Goal: Communication & Community: Answer question/provide support

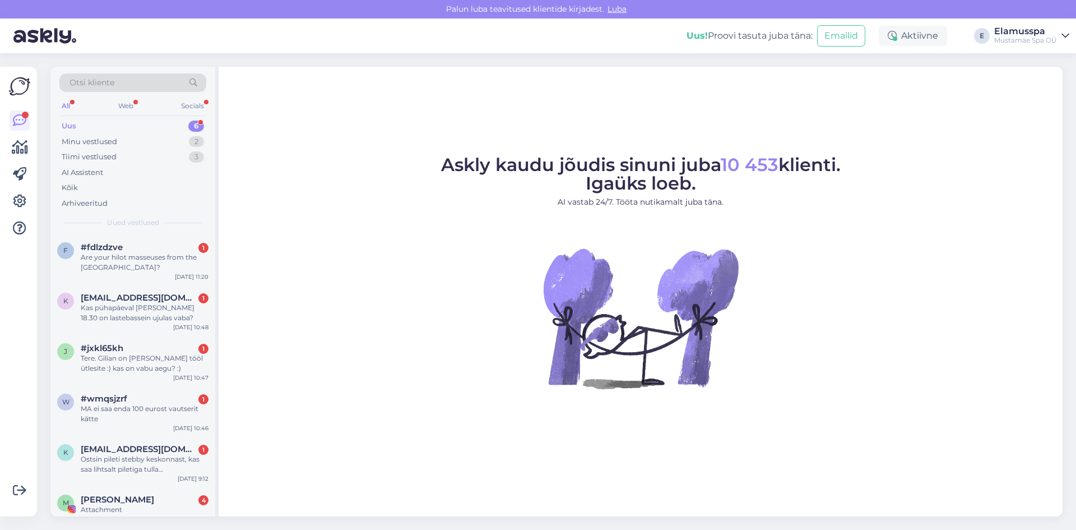
click at [166, 257] on div "Are your hilot masseuses from the [GEOGRAPHIC_DATA]?" at bounding box center [145, 262] width 128 height 20
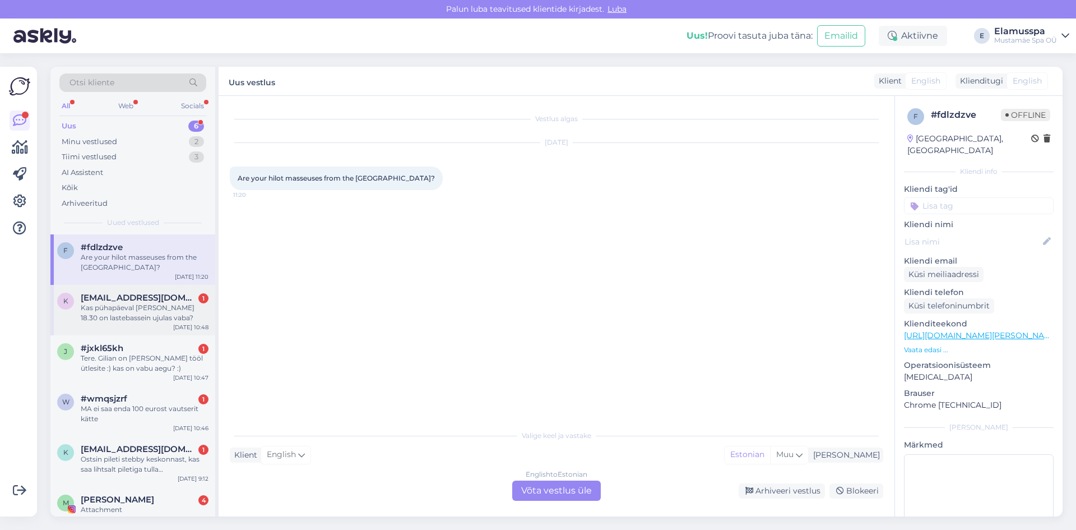
click at [133, 314] on div "Kas pühapäeval [PERSON_NAME] 18.30 on lastebassein ujulas vaba?" at bounding box center [145, 313] width 128 height 20
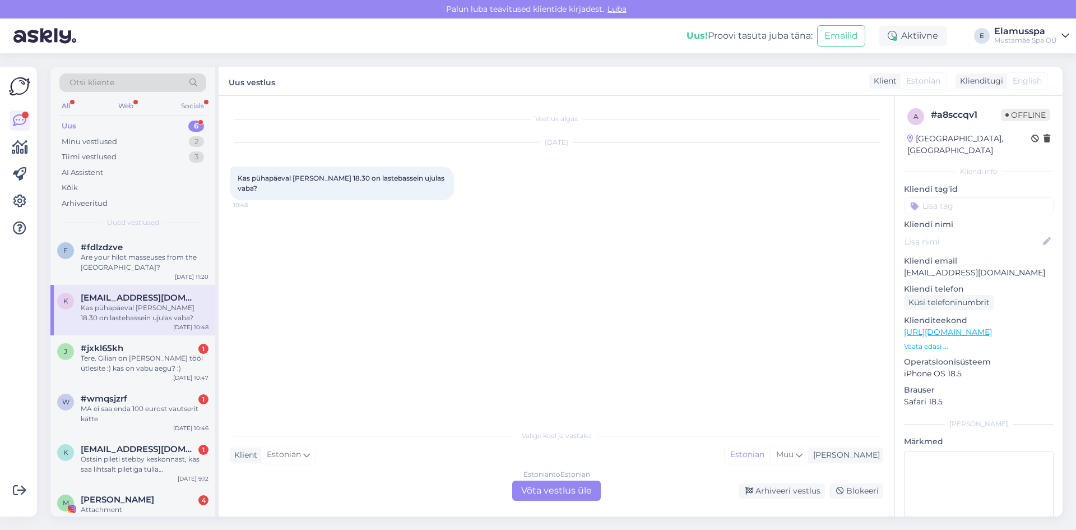
click at [536, 479] on div "Valige [PERSON_NAME] vastake Klient Estonian Mina Estonian Muu Estonian to Esto…" at bounding box center [556, 462] width 653 height 77
click at [512, 494] on div "Estonian to Estonian Võta vestlus üle" at bounding box center [556, 490] width 89 height 20
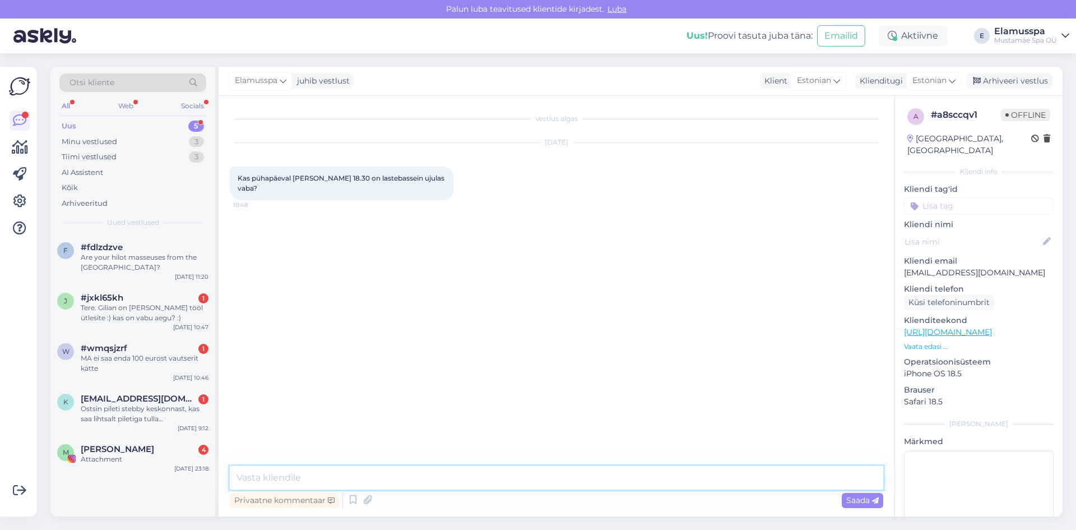
click at [509, 472] on textarea at bounding box center [556, 478] width 653 height 24
type textarea "Tere! Kahjuks on kinni jah. Tuleb treening sinna"
click at [135, 269] on div "Are your hilot masseuses from the [GEOGRAPHIC_DATA]?" at bounding box center [145, 262] width 128 height 20
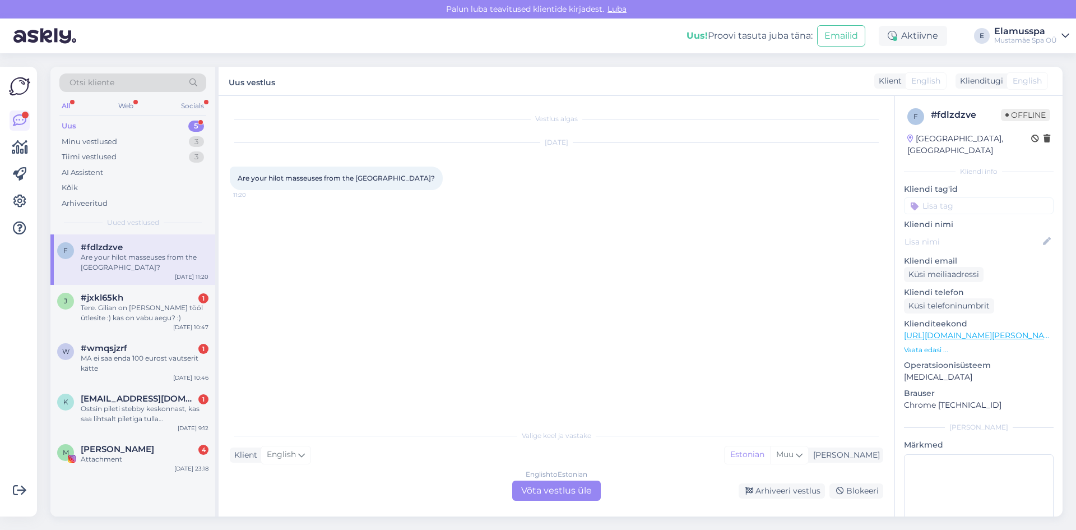
click at [541, 484] on div "English to Estonian Võta vestlus üle" at bounding box center [556, 490] width 89 height 20
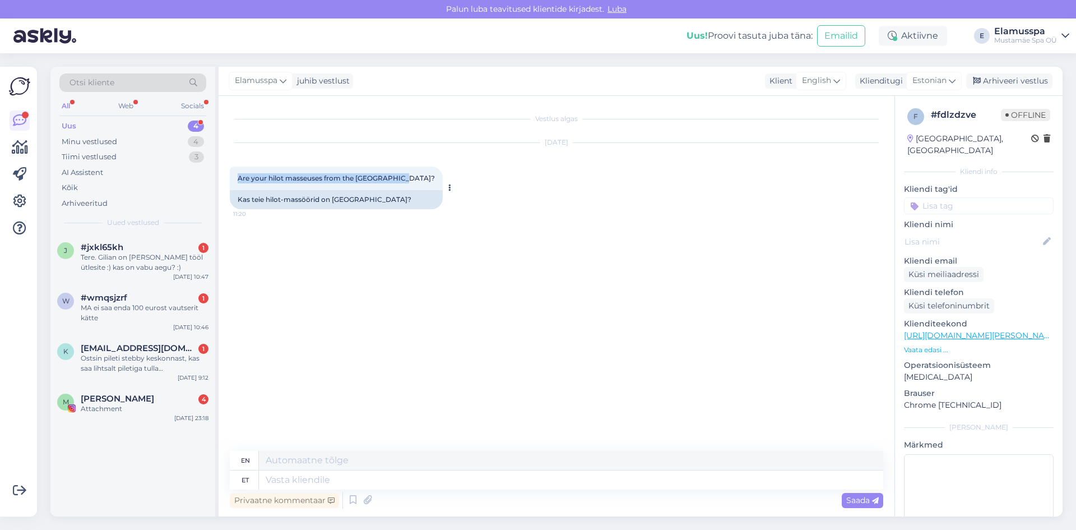
drag, startPoint x: 235, startPoint y: 182, endPoint x: 401, endPoint y: 182, distance: 165.3
click at [401, 182] on div "Are your hilot masseuses from the [GEOGRAPHIC_DATA]? 11:20" at bounding box center [336, 178] width 213 height 24
copy span "Are your hilot masseuses from the [GEOGRAPHIC_DATA]?"
click at [333, 457] on textarea at bounding box center [571, 460] width 624 height 19
paste textarea "Yes, one of our hilot masseuses is from the [GEOGRAPHIC_DATA], bringing authent…"
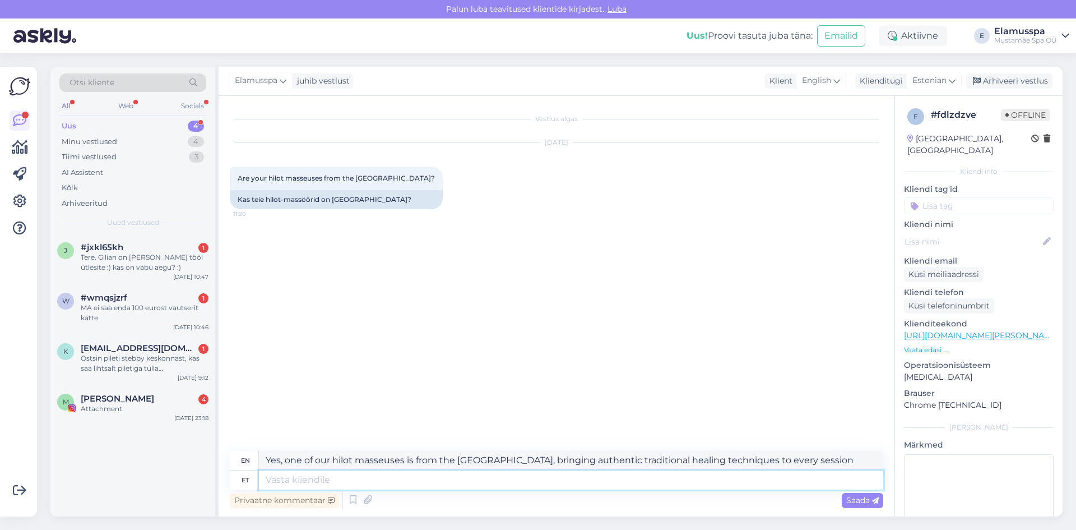
click at [618, 481] on textarea at bounding box center [571, 479] width 624 height 19
drag, startPoint x: 507, startPoint y: 457, endPoint x: 852, endPoint y: 461, distance: 344.7
click at [851, 460] on textarea "Yes, one of our hilot masseuses is from the [GEOGRAPHIC_DATA], bringing authent…" at bounding box center [571, 460] width 624 height 19
type textarea "Yes, one of our hilot masseuses is from the [GEOGRAPHIC_DATA]."
click at [877, 495] on span "Saada" at bounding box center [862, 500] width 33 height 10
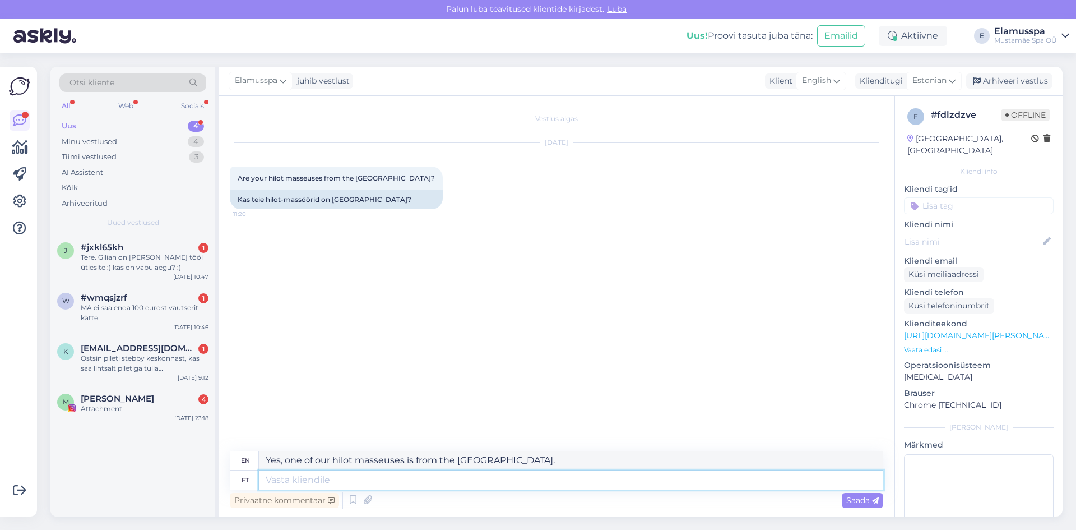
drag, startPoint x: 610, startPoint y: 470, endPoint x: 4, endPoint y: 412, distance: 608.0
click at [4, 412] on div "Võimalused Veendu, et Askly loob sulle väärtust. Sulge Ühenda FB ja IG sõnumid …" at bounding box center [538, 291] width 1076 height 476
drag, startPoint x: 551, startPoint y: 461, endPoint x: 139, endPoint y: 457, distance: 411.9
click at [112, 449] on div "Otsi kliente All Web Socials Uus 4 Minu vestlused 4 Tiimi vestlused 3 AI Assist…" at bounding box center [556, 291] width 1012 height 449
click at [304, 480] on textarea at bounding box center [571, 479] width 624 height 19
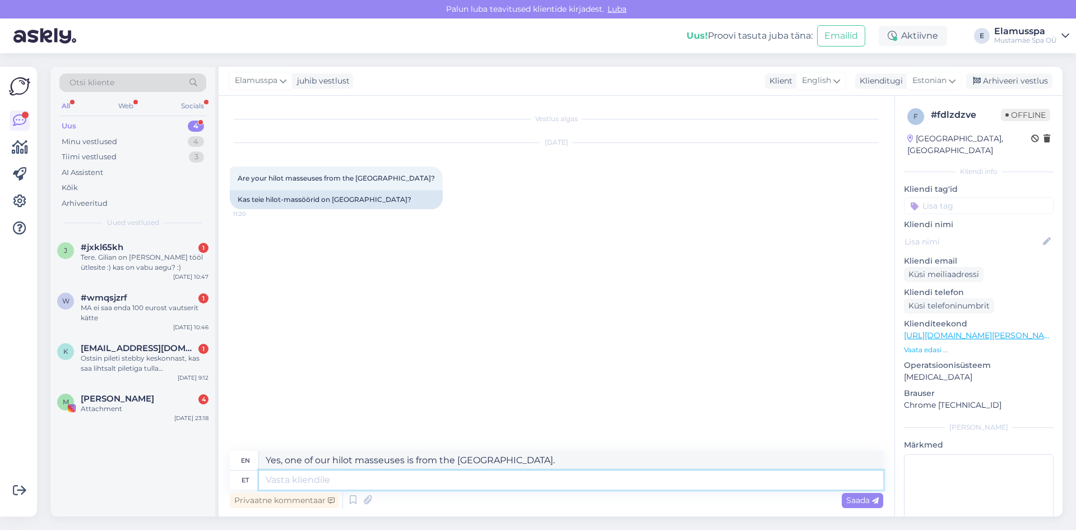
paste textarea "Yes, one of our hilot masseuses is from the [GEOGRAPHIC_DATA]."
type textarea "Yes, one of our hilot masseuses is from the [GEOGRAPHIC_DATA]."
click at [857, 491] on div "Privaatne kommentaar Saada" at bounding box center [556, 499] width 653 height 21
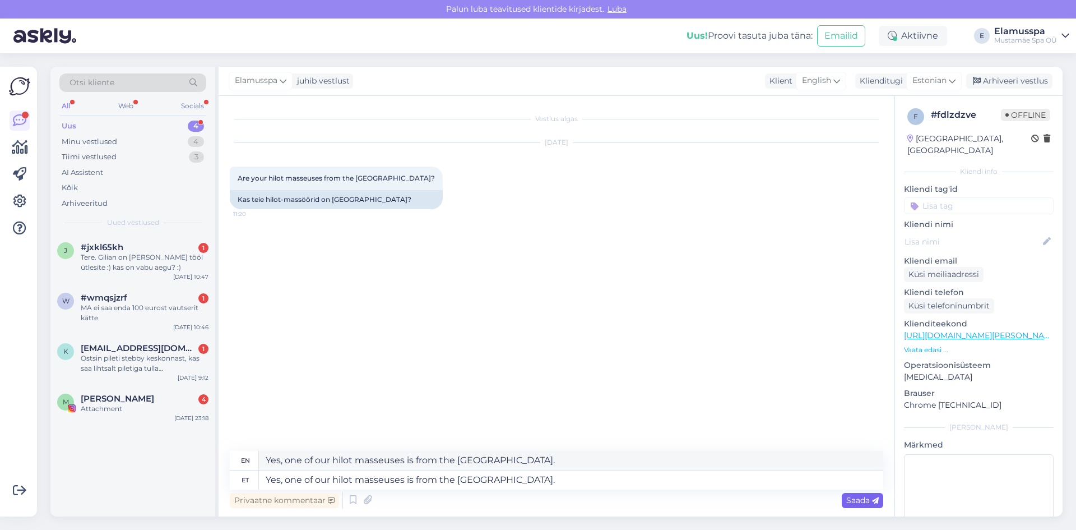
click at [857, 493] on div "Saada" at bounding box center [862, 500] width 41 height 15
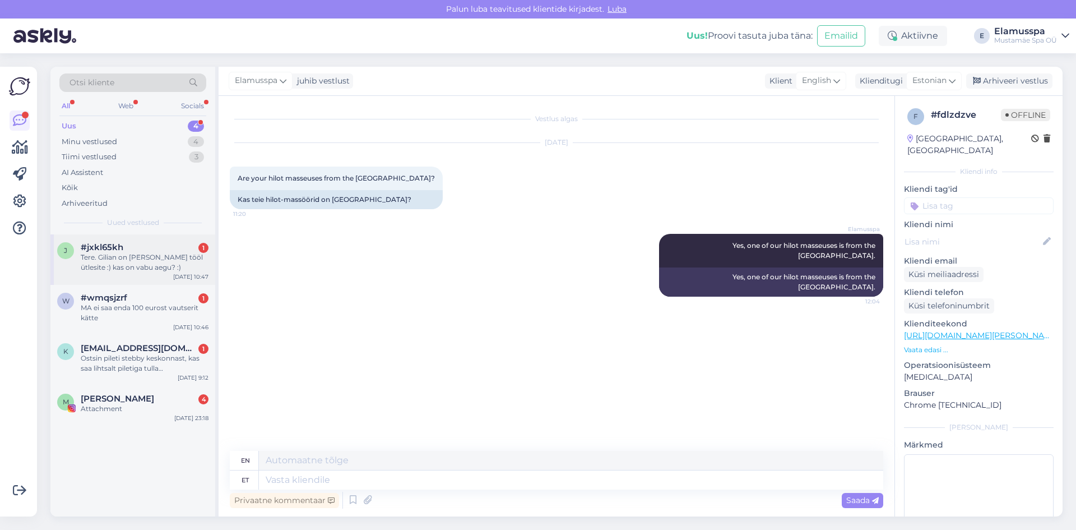
click at [120, 251] on span "#jxkl65kh" at bounding box center [102, 247] width 43 height 10
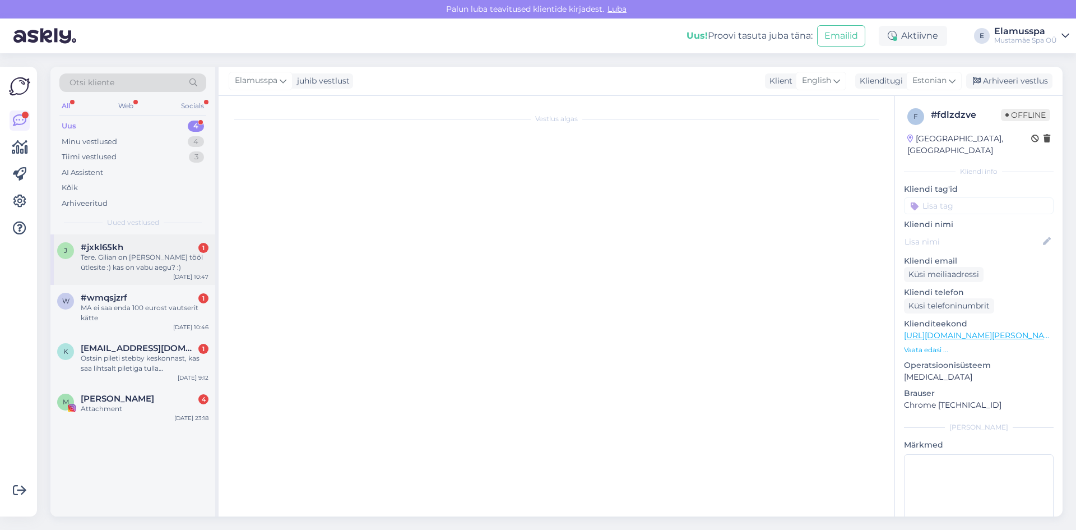
scroll to position [292, 0]
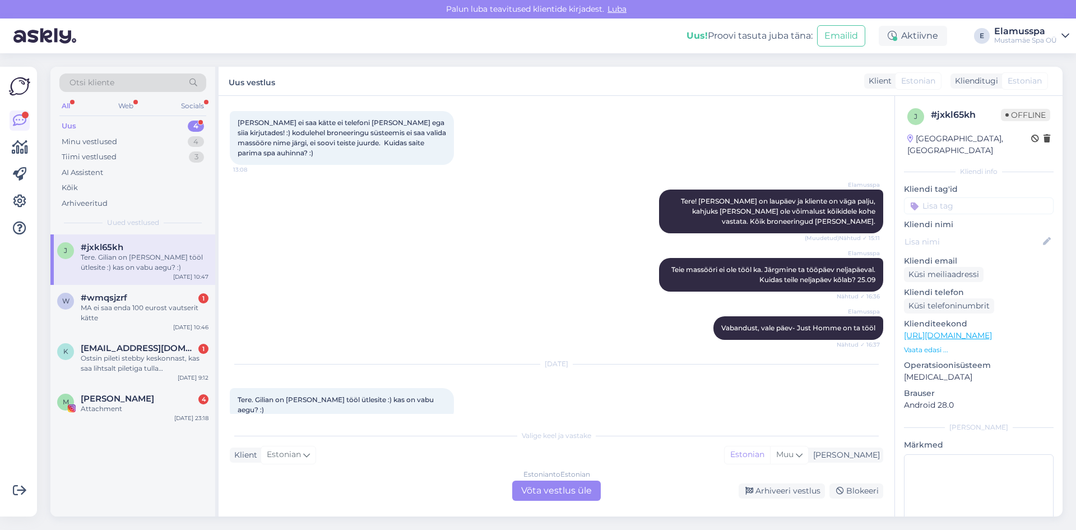
click at [565, 480] on div "Valige [PERSON_NAME] vastake Klient Estonian Mina Estonian Muu Estonian to Esto…" at bounding box center [556, 462] width 653 height 77
click at [569, 488] on div "Estonian to Estonian Võta vestlus üle" at bounding box center [556, 490] width 89 height 20
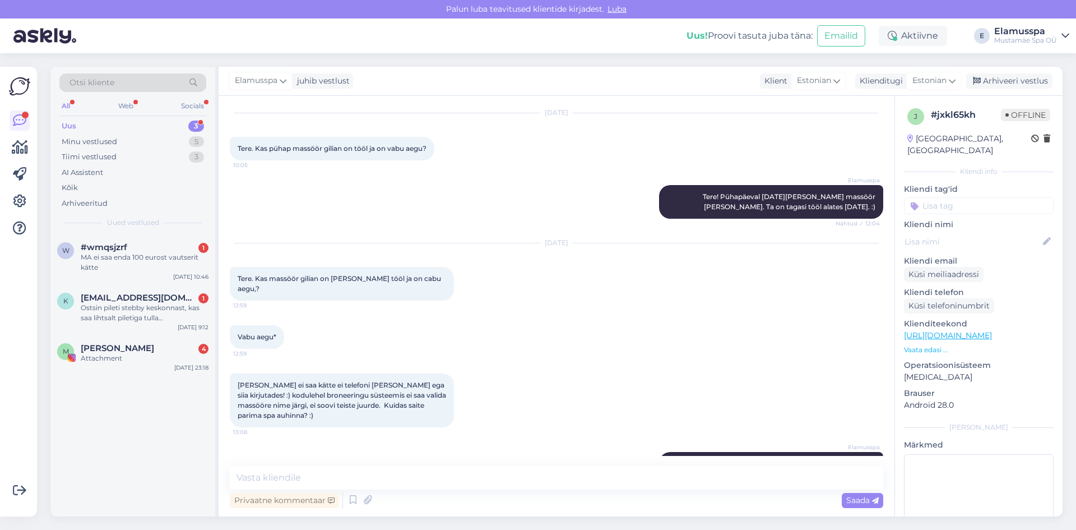
scroll to position [56, 0]
